Goal: Book appointment/travel/reservation

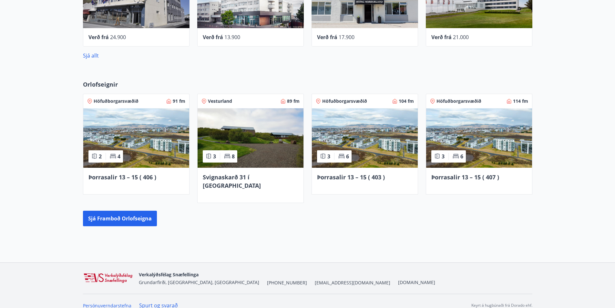
scroll to position [380, 0]
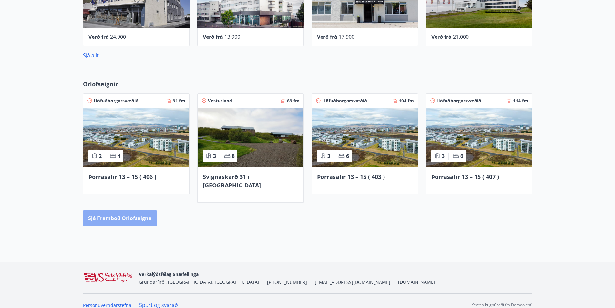
click at [114, 210] on button "Sjá framboð orlofseigna" at bounding box center [120, 217] width 74 height 15
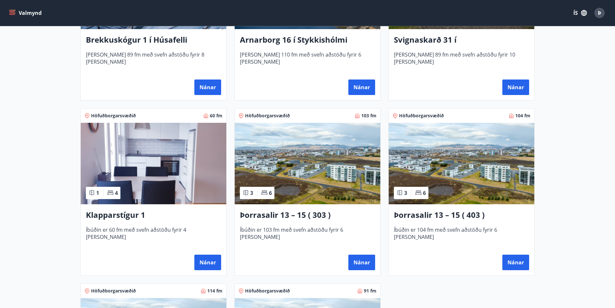
scroll to position [226, 0]
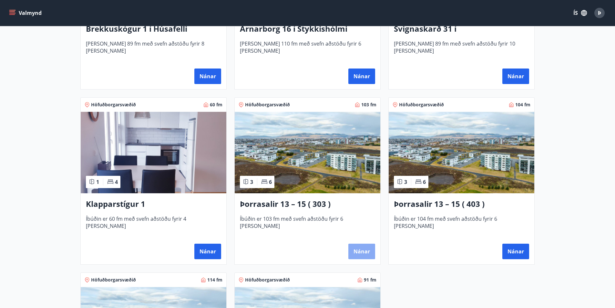
click at [367, 251] on button "Nánar" at bounding box center [361, 250] width 27 height 15
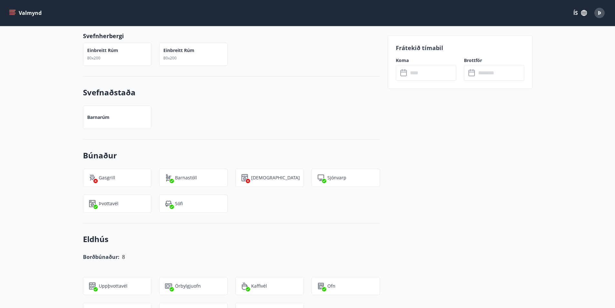
scroll to position [420, 0]
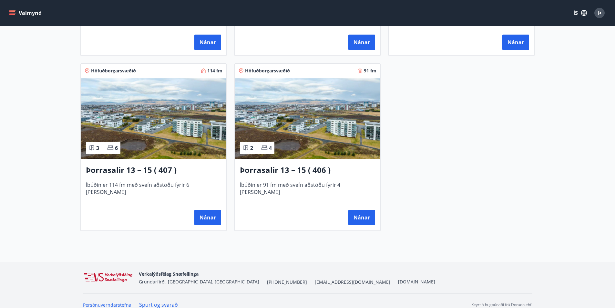
scroll to position [443, 0]
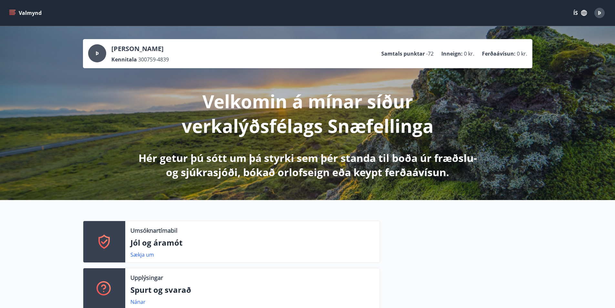
click at [14, 12] on icon "menu" at bounding box center [12, 11] width 6 height 1
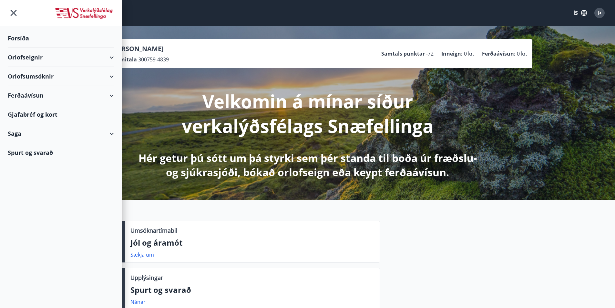
click at [39, 76] on div "Orlofsumsóknir" at bounding box center [61, 76] width 106 height 19
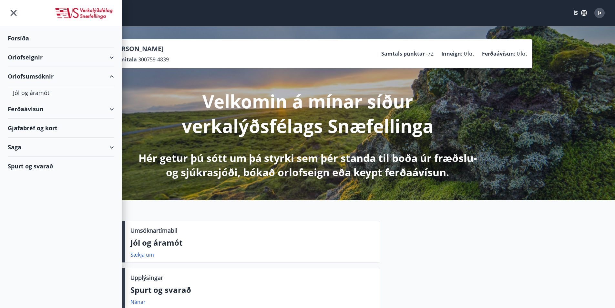
click at [32, 58] on div "Orlofseignir" at bounding box center [61, 57] width 106 height 19
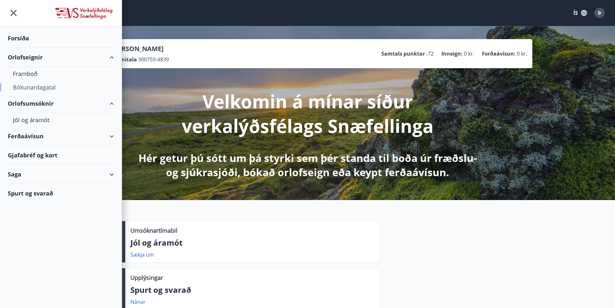
click at [37, 87] on div "Bókunardagatal" at bounding box center [61, 87] width 96 height 14
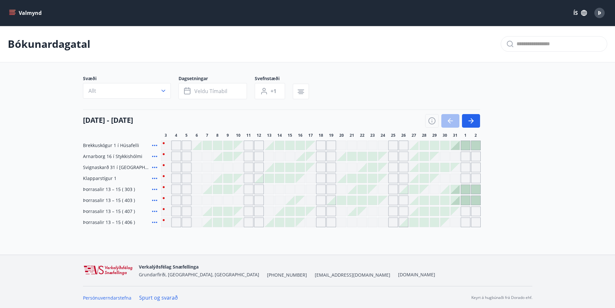
scroll to position [1, 0]
drag, startPoint x: 197, startPoint y: 145, endPoint x: 207, endPoint y: 144, distance: 9.4
click at [197, 145] on div at bounding box center [196, 144] width 9 height 9
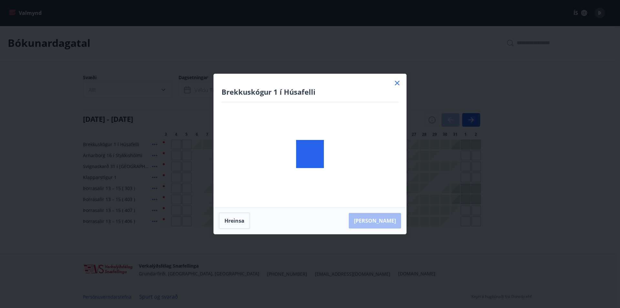
click at [207, 144] on div "Brekkuskógur 1 í Húsafelli Hreinsa Taka Frá" at bounding box center [310, 154] width 620 height 308
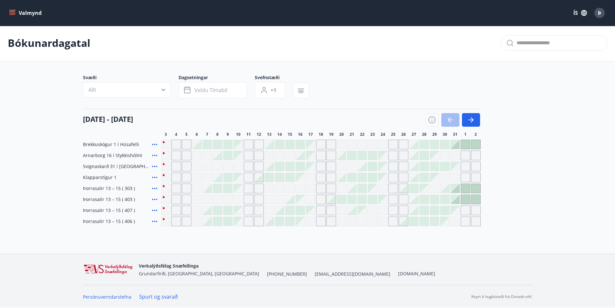
click at [208, 144] on div at bounding box center [207, 144] width 9 height 9
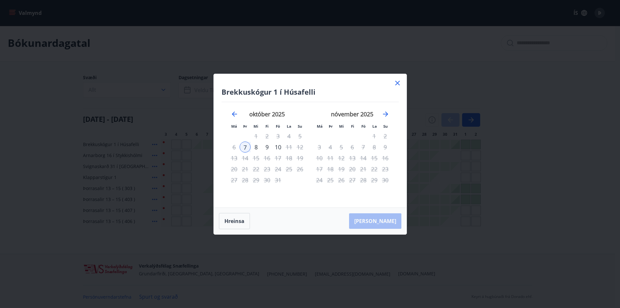
click at [398, 81] on icon at bounding box center [397, 83] width 8 height 8
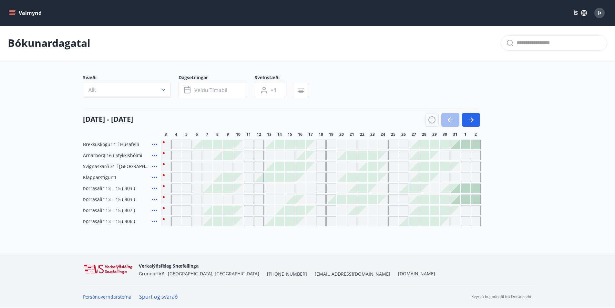
click at [211, 190] on div at bounding box center [207, 188] width 9 height 9
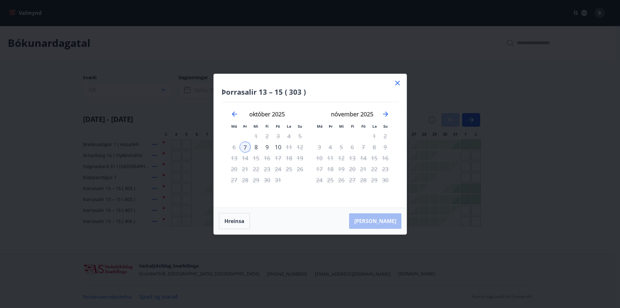
click at [399, 82] on icon at bounding box center [397, 83] width 8 height 8
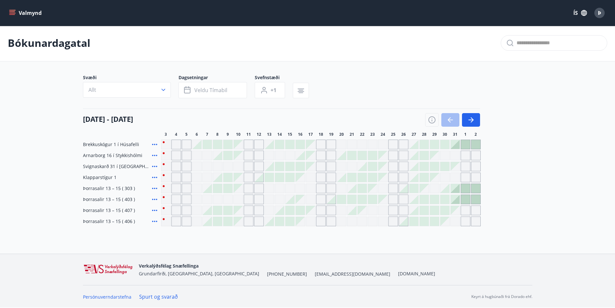
click at [210, 212] on div at bounding box center [207, 210] width 9 height 9
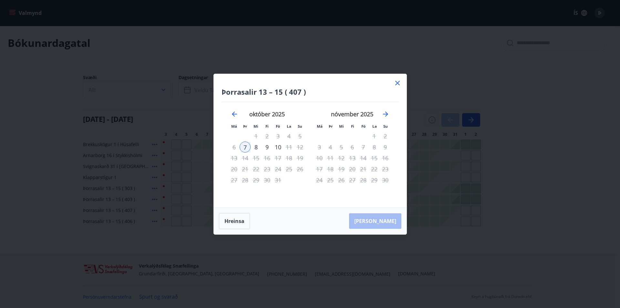
click at [398, 84] on icon at bounding box center [397, 83] width 5 height 5
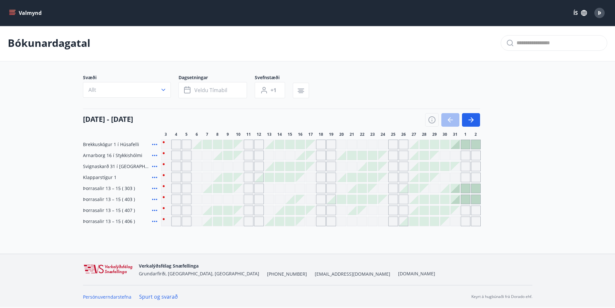
scroll to position [0, 0]
click at [233, 91] on button "Veldu tímabil" at bounding box center [212, 91] width 68 height 16
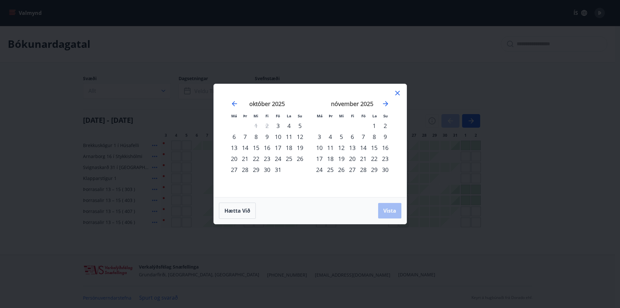
click at [232, 137] on div "6" at bounding box center [233, 136] width 11 height 11
click at [394, 212] on span "Vista" at bounding box center [389, 210] width 13 height 7
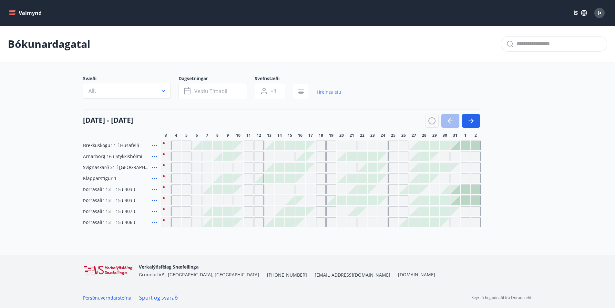
click at [336, 92] on link "Hreinsa síu" at bounding box center [329, 92] width 25 height 14
click at [330, 91] on div "Svæði Allt Dagsetningar Veldu tímabil Svefnstæði +1 Hreinsa síu" at bounding box center [307, 88] width 449 height 26
click at [330, 91] on div "Svæði Allt Dagsetningar Veldu tímabil Svefnstæði +1" at bounding box center [307, 88] width 449 height 26
